Goal: Transaction & Acquisition: Purchase product/service

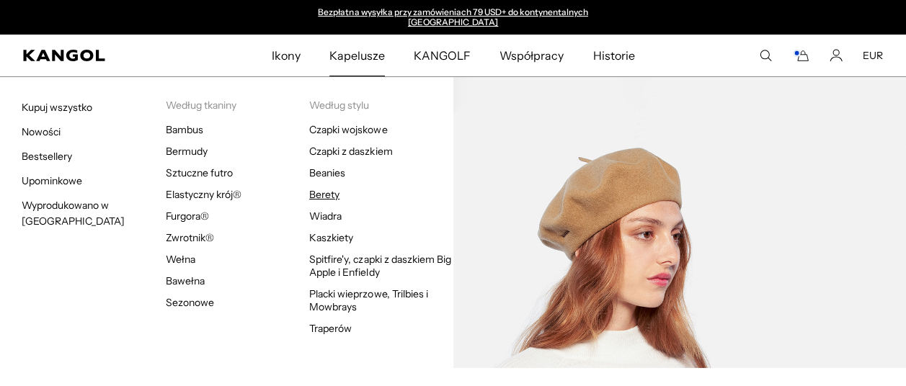
click at [331, 194] on link "Berety" at bounding box center [324, 194] width 30 height 13
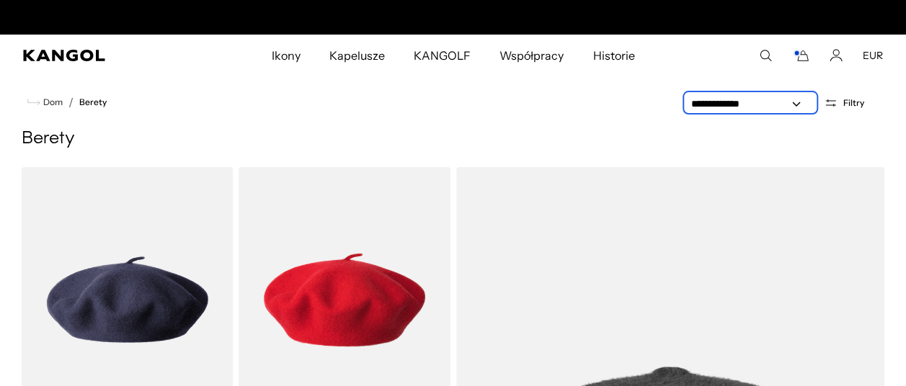
scroll to position [0, 297]
click at [797, 104] on select "**********" at bounding box center [751, 104] width 130 height 15
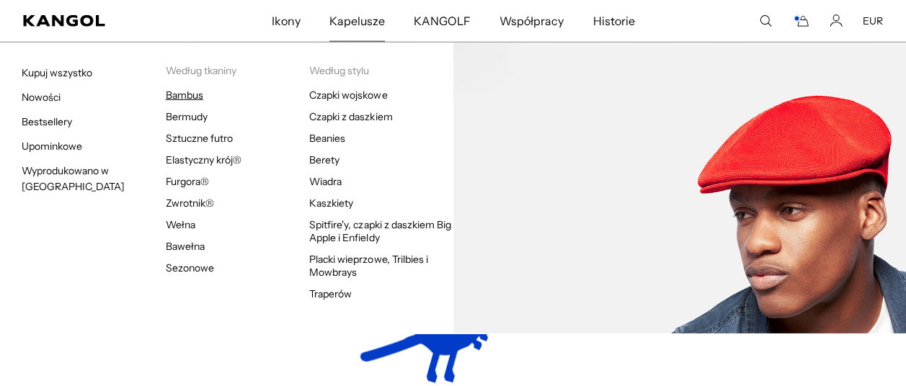
click at [190, 94] on link "Bambus" at bounding box center [184, 95] width 37 height 13
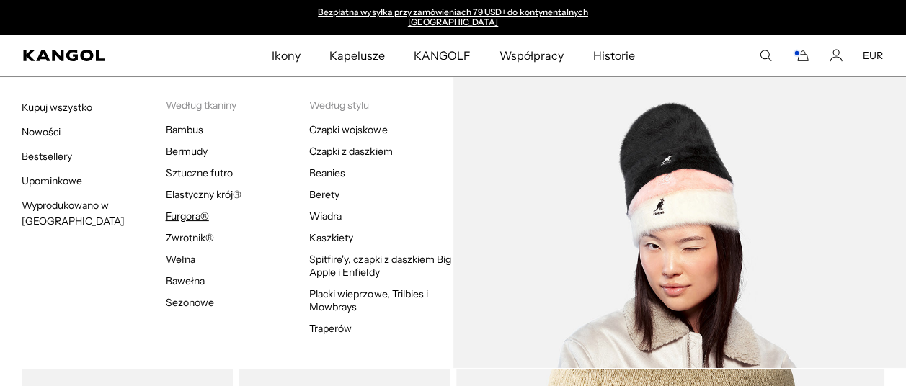
click at [185, 218] on link "Furgora®" at bounding box center [187, 216] width 43 height 13
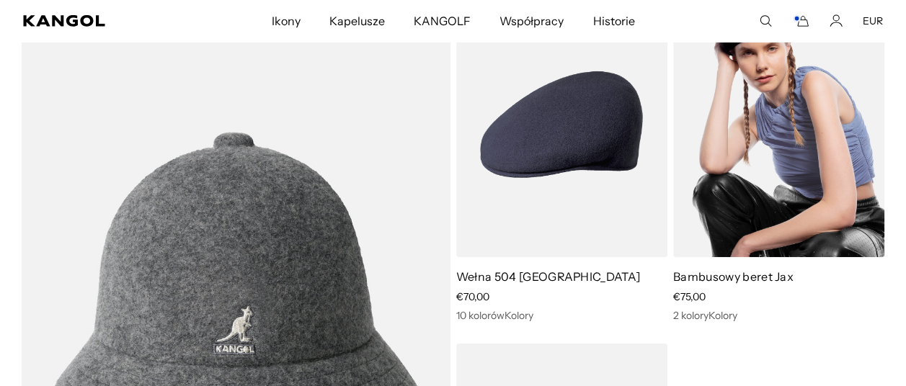
click at [797, 215] on img at bounding box center [778, 124] width 211 height 265
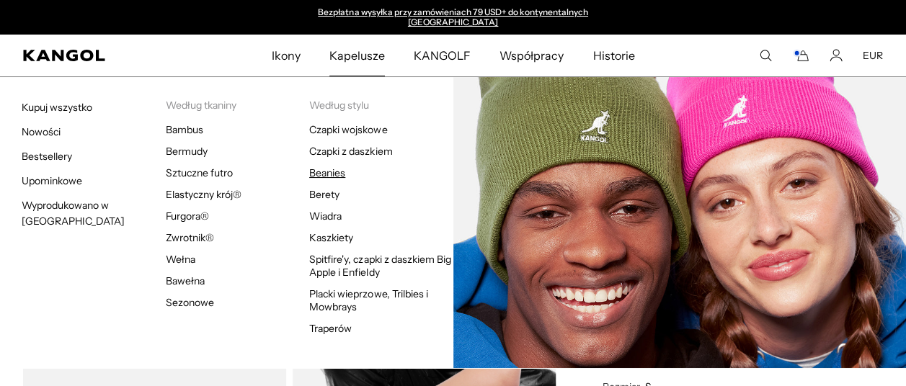
click at [332, 174] on link "Beanies" at bounding box center [327, 173] width 36 height 13
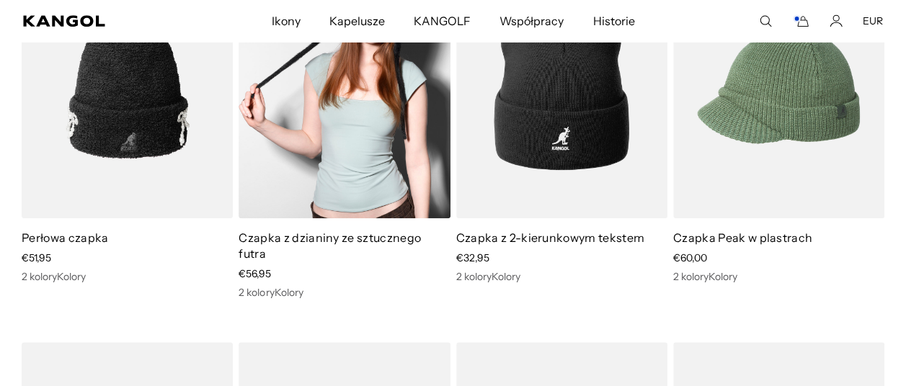
scroll to position [0, 297]
click at [354, 149] on img at bounding box center [344, 85] width 211 height 265
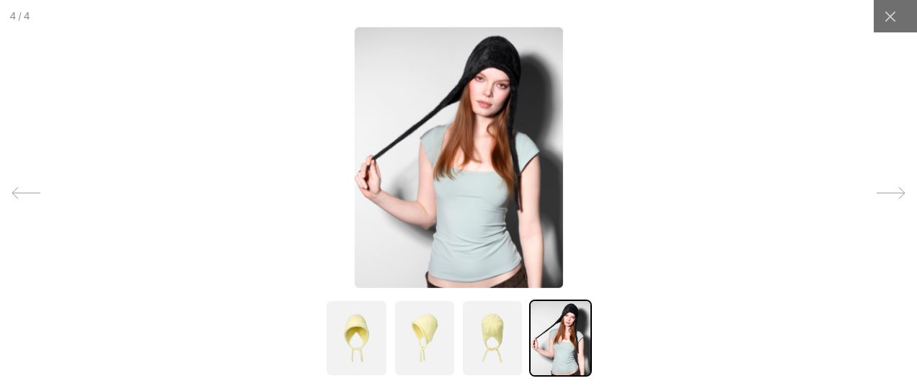
click at [357, 339] on img at bounding box center [356, 338] width 62 height 77
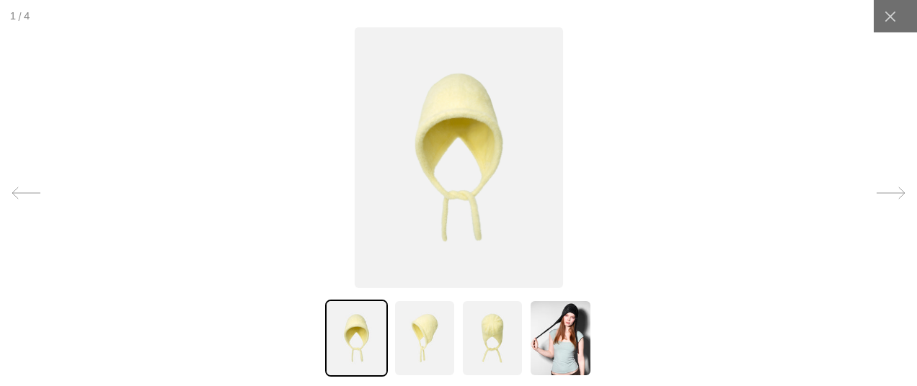
scroll to position [0, 297]
click at [421, 345] on img at bounding box center [425, 338] width 62 height 77
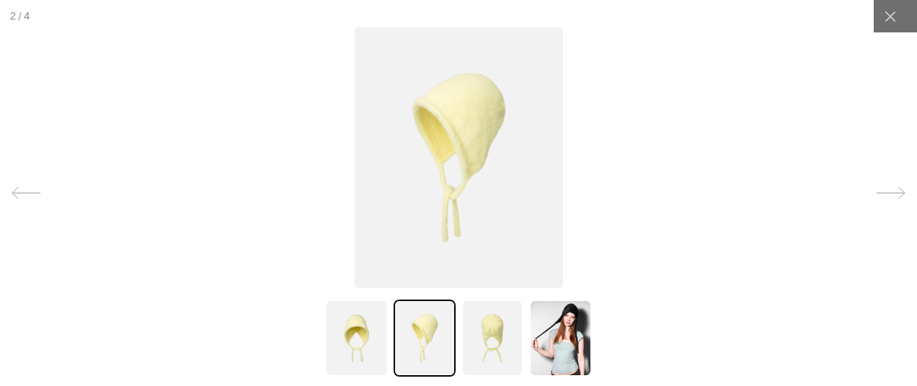
scroll to position [0, 0]
click at [500, 340] on img at bounding box center [492, 338] width 62 height 77
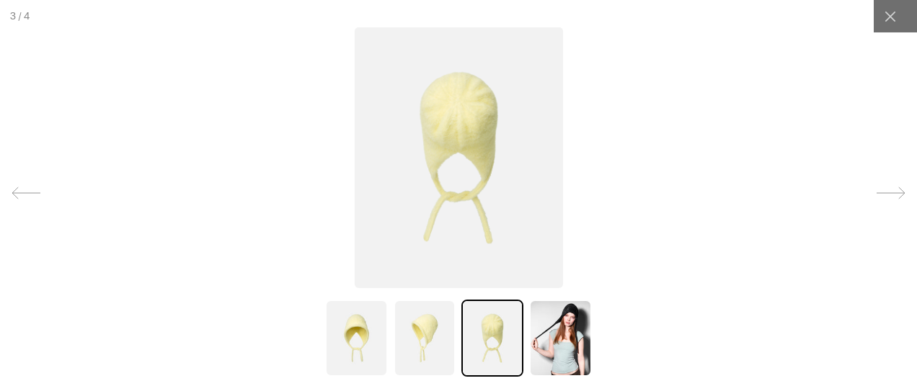
click at [571, 333] on img at bounding box center [560, 338] width 62 height 77
